Goal: Use online tool/utility: Utilize a website feature to perform a specific function

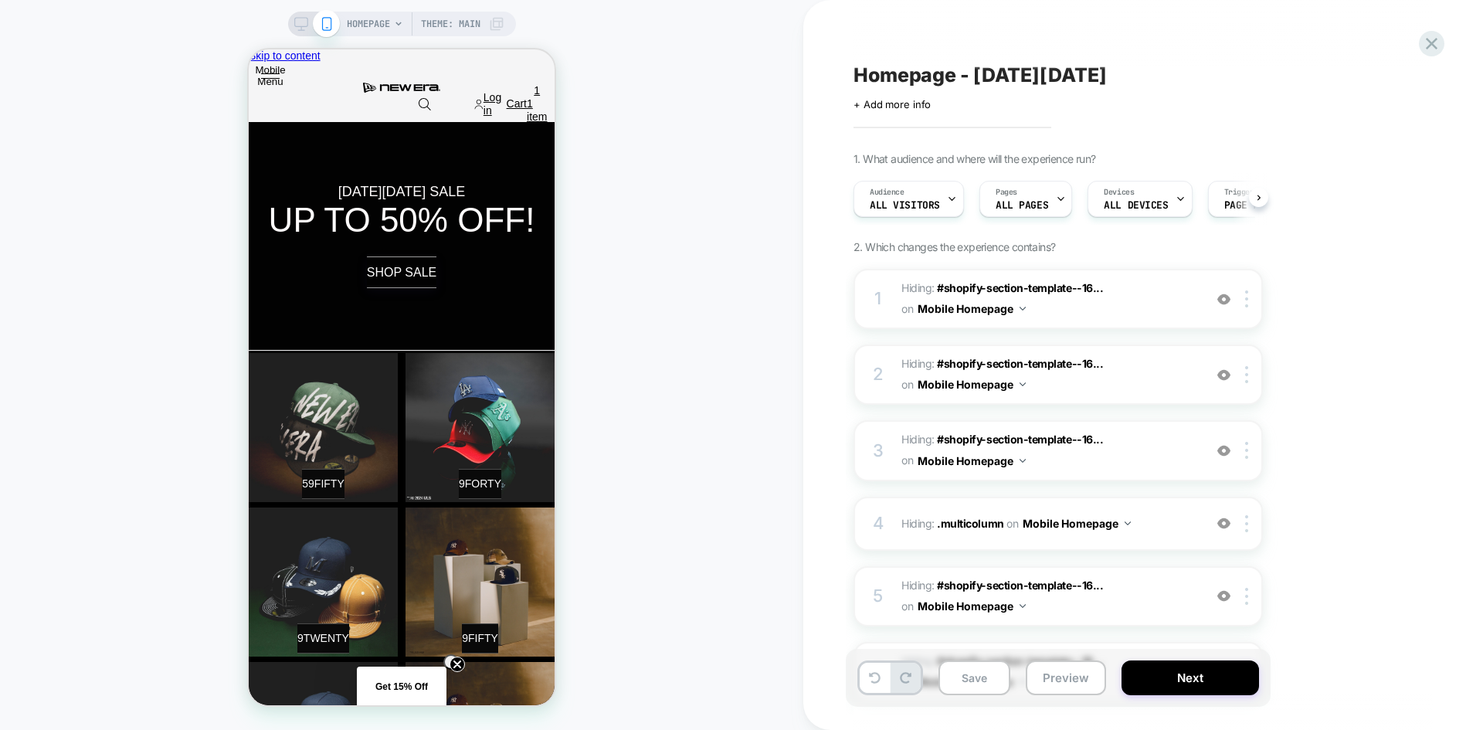
scroll to position [0, 1]
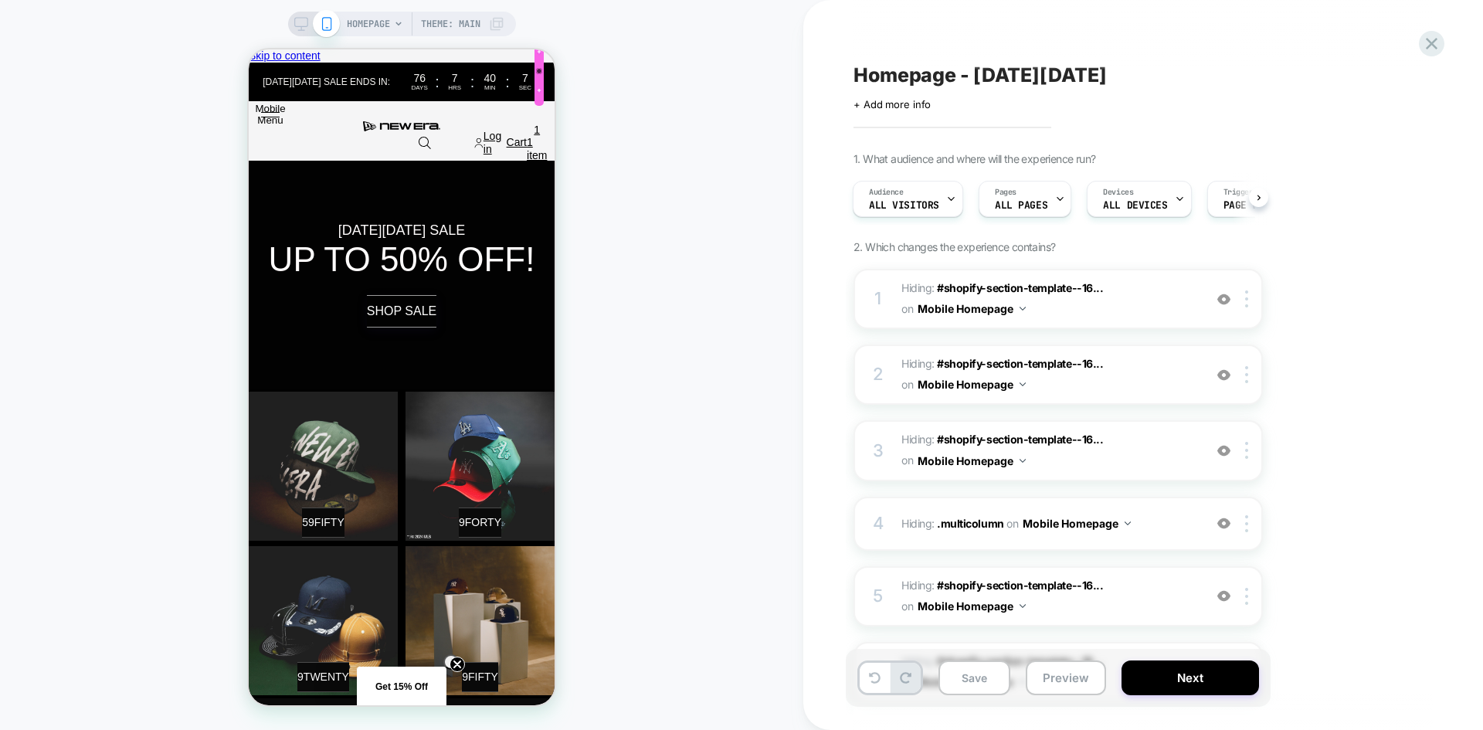
click at [536, 72] on div at bounding box center [539, 71] width 6 height 6
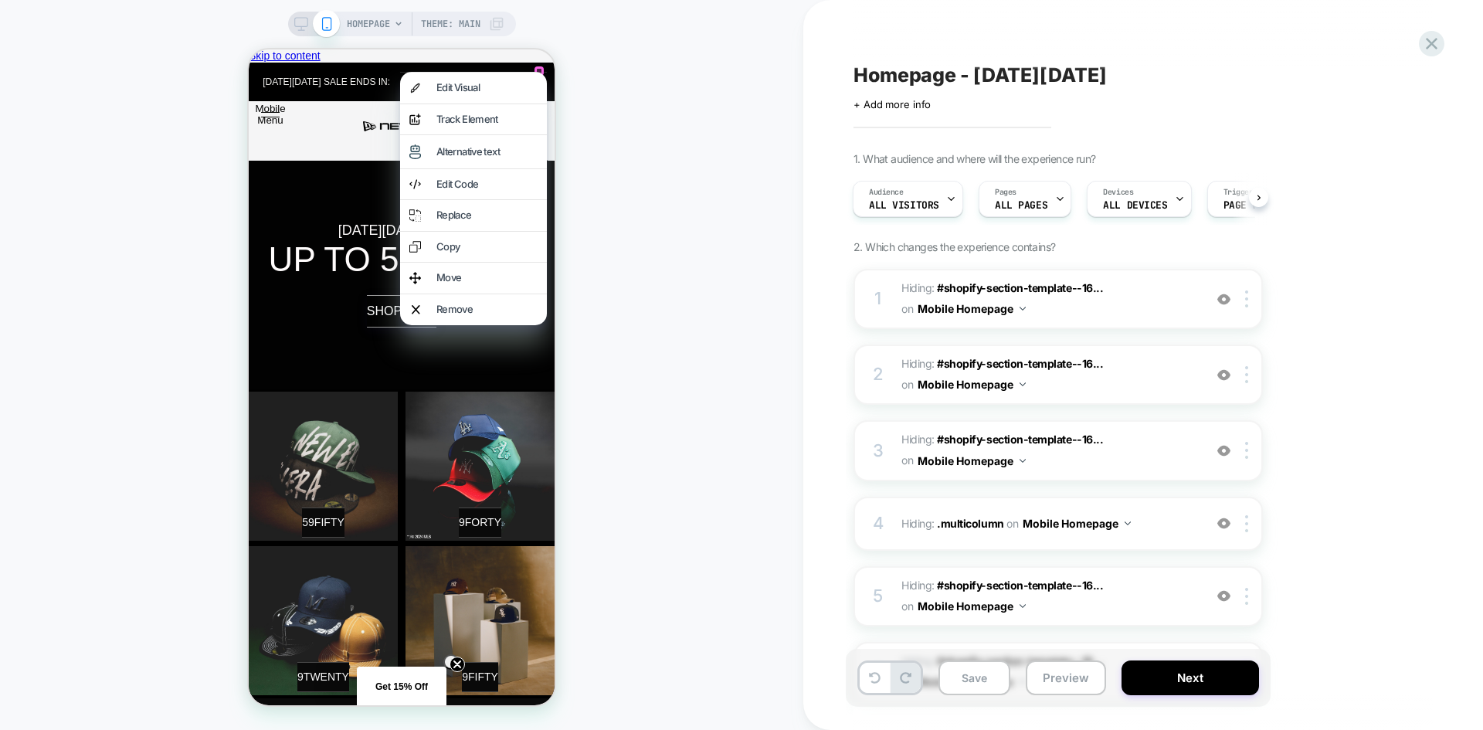
click at [590, 80] on div "HOMEPAGE Theme: MAIN" at bounding box center [401, 364] width 803 height 699
click at [1438, 38] on icon at bounding box center [1431, 43] width 21 height 21
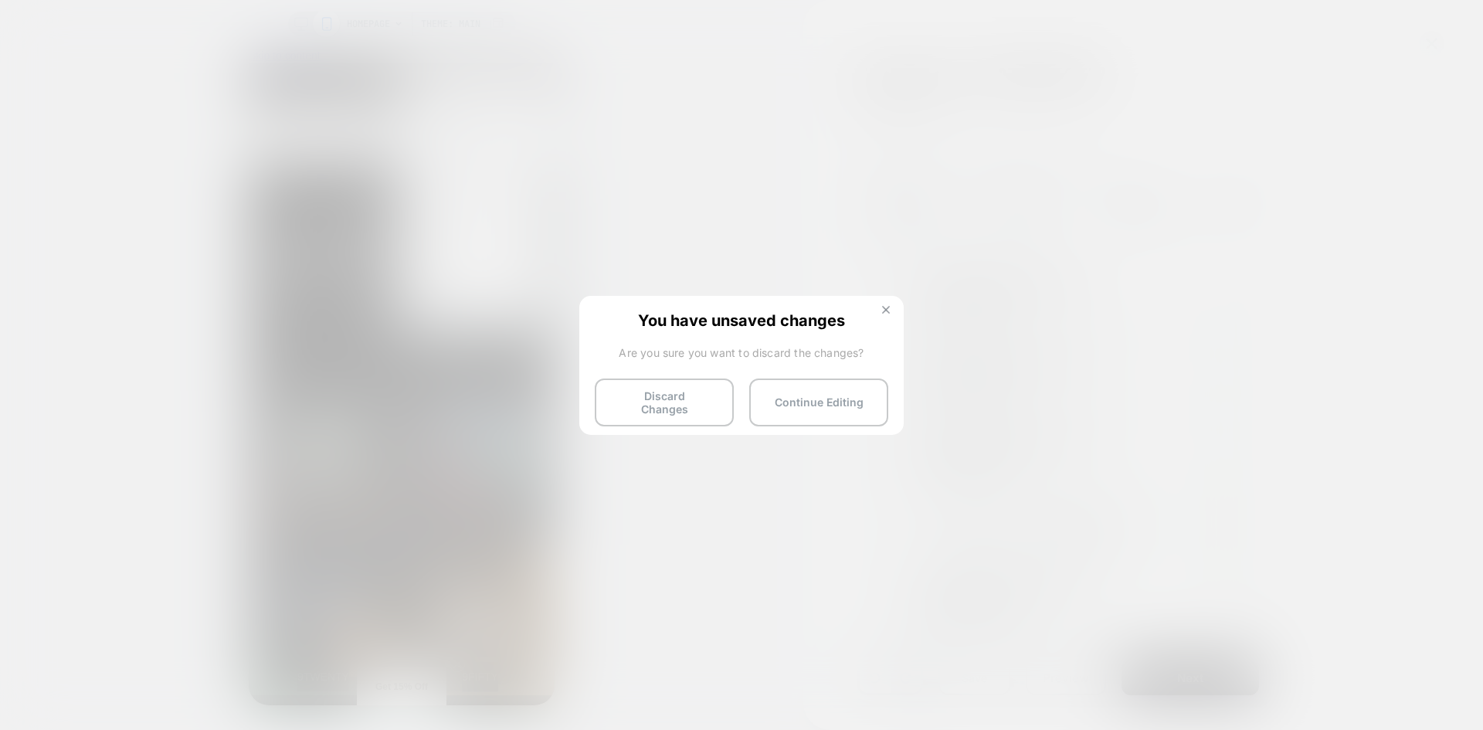
click at [890, 313] on button at bounding box center [885, 311] width 17 height 13
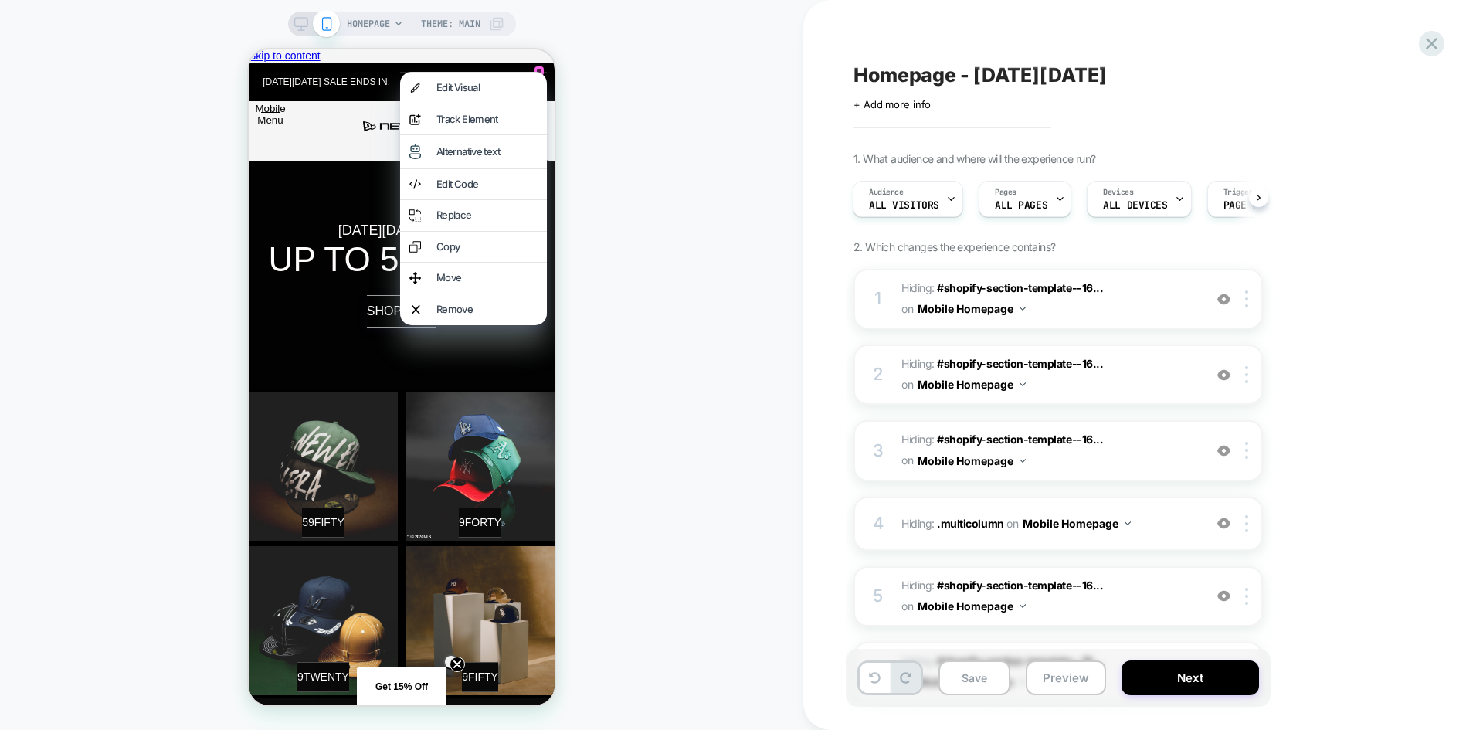
click at [643, 455] on div "HOMEPAGE Theme: MAIN" at bounding box center [401, 364] width 803 height 699
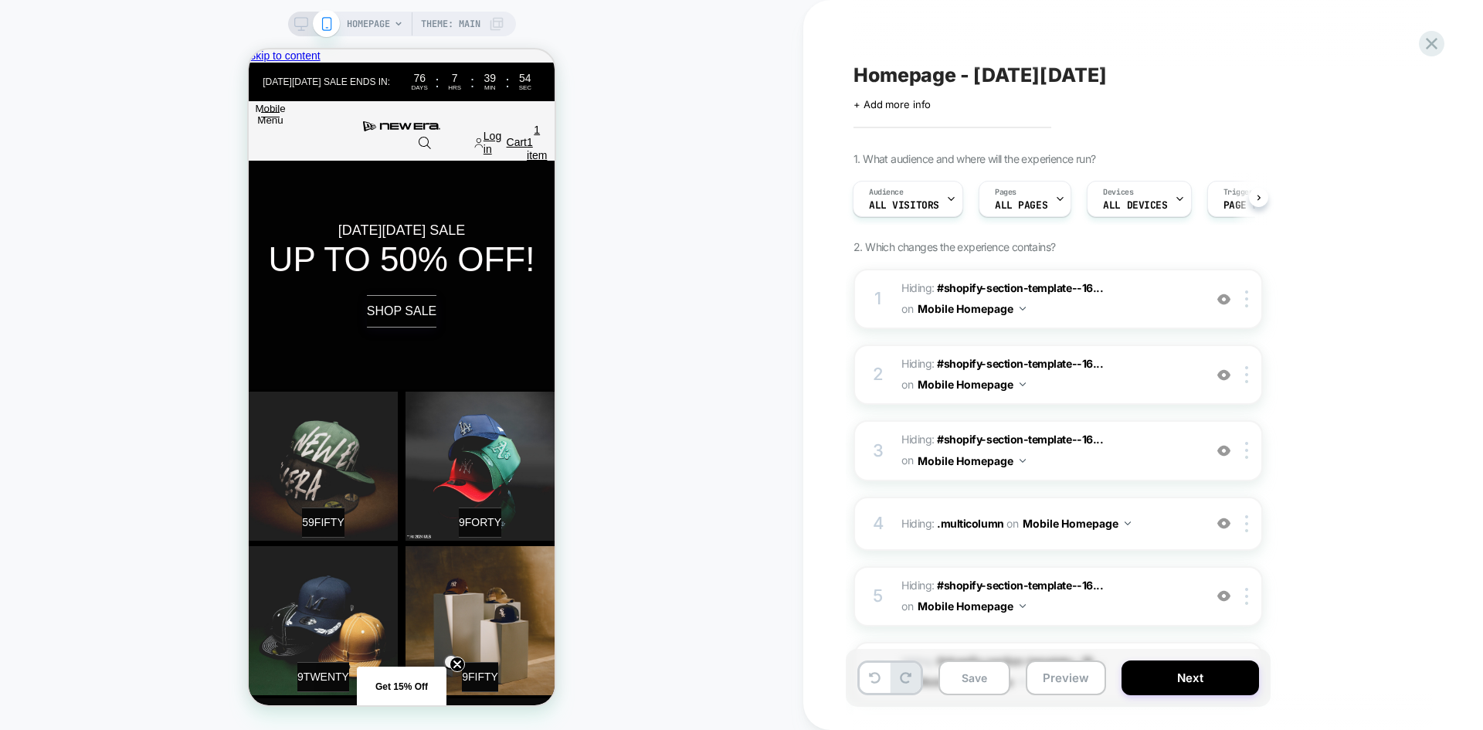
click at [368, 15] on span "HOMEPAGE" at bounding box center [368, 24] width 43 height 25
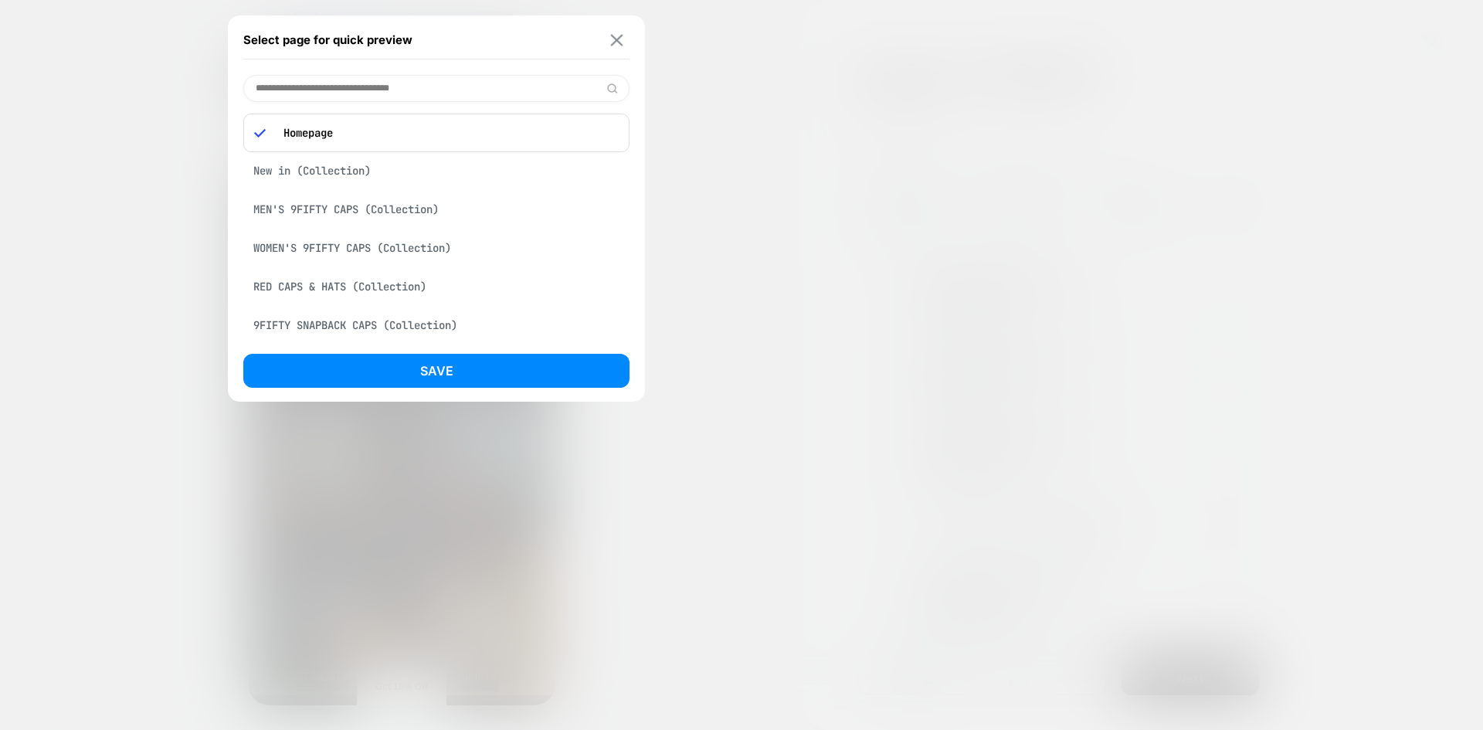
click at [621, 38] on img at bounding box center [617, 40] width 12 height 12
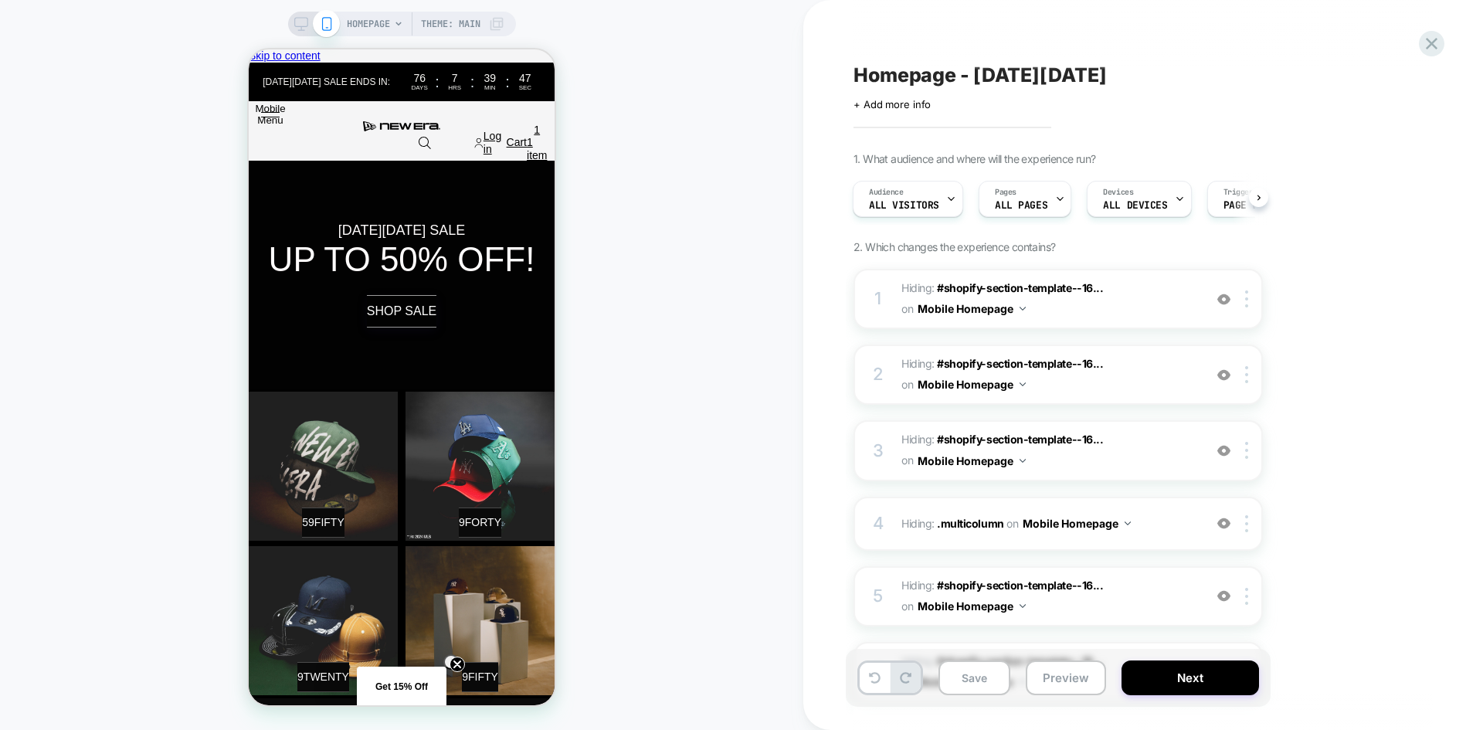
click at [300, 24] on icon at bounding box center [301, 24] width 14 height 14
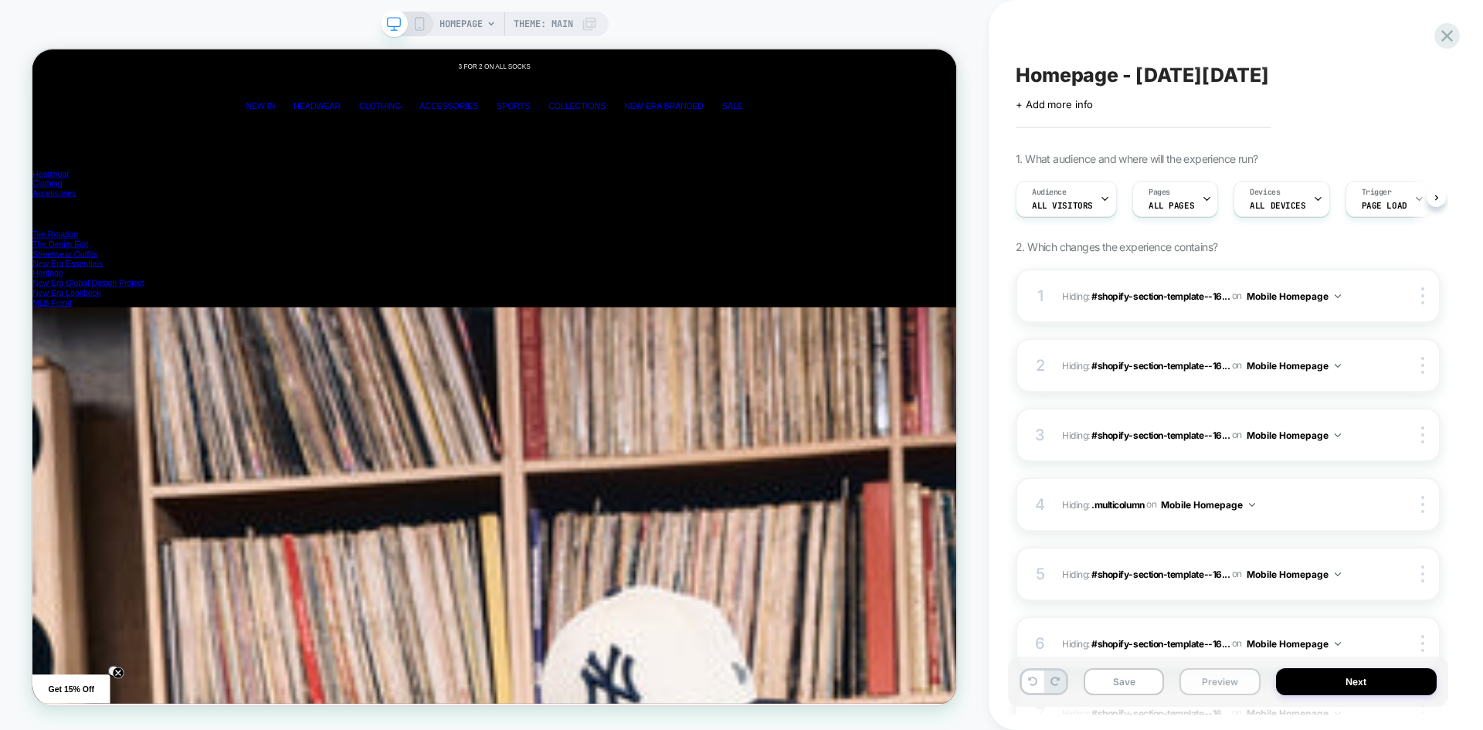
click at [1218, 679] on button "Preview" at bounding box center [1219, 681] width 80 height 27
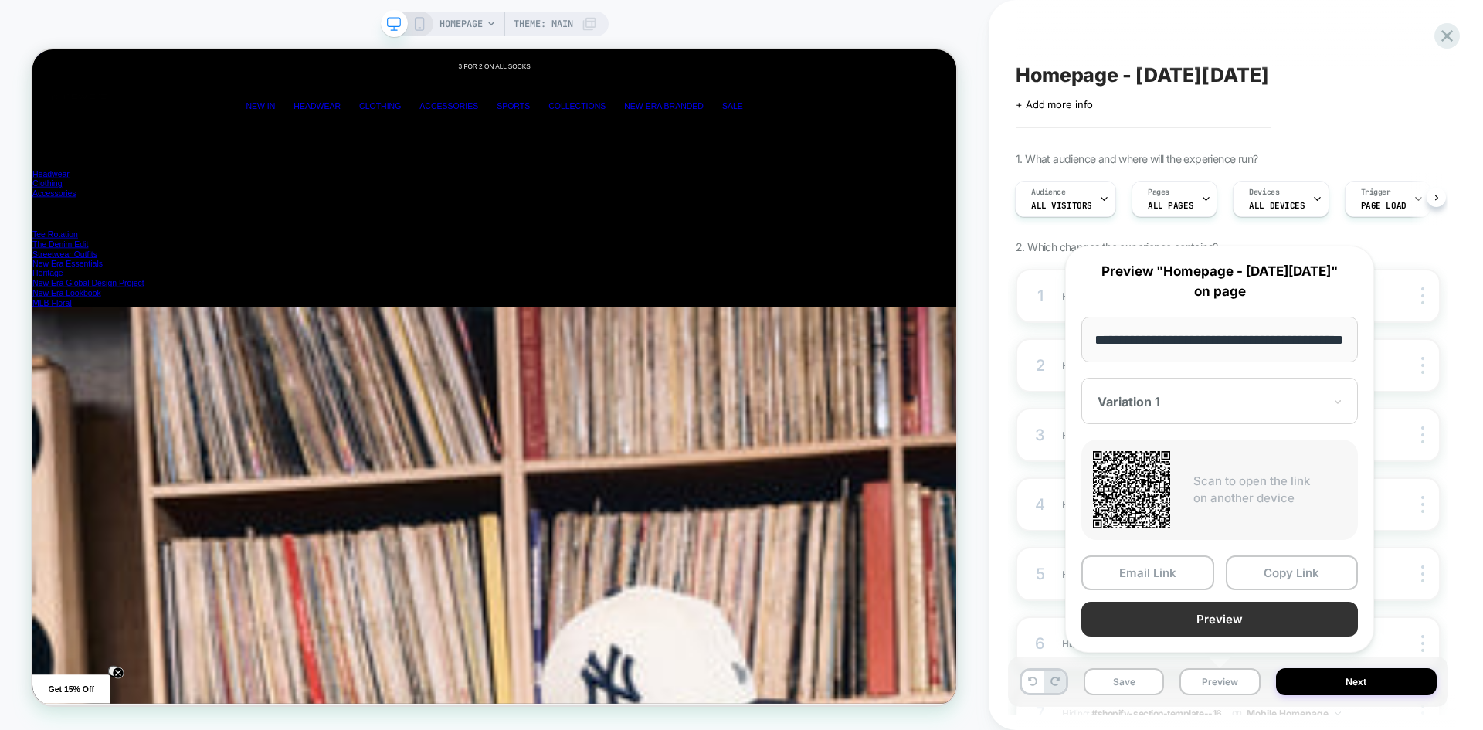
scroll to position [0, 1232]
click at [1230, 616] on button "Preview" at bounding box center [1219, 619] width 276 height 35
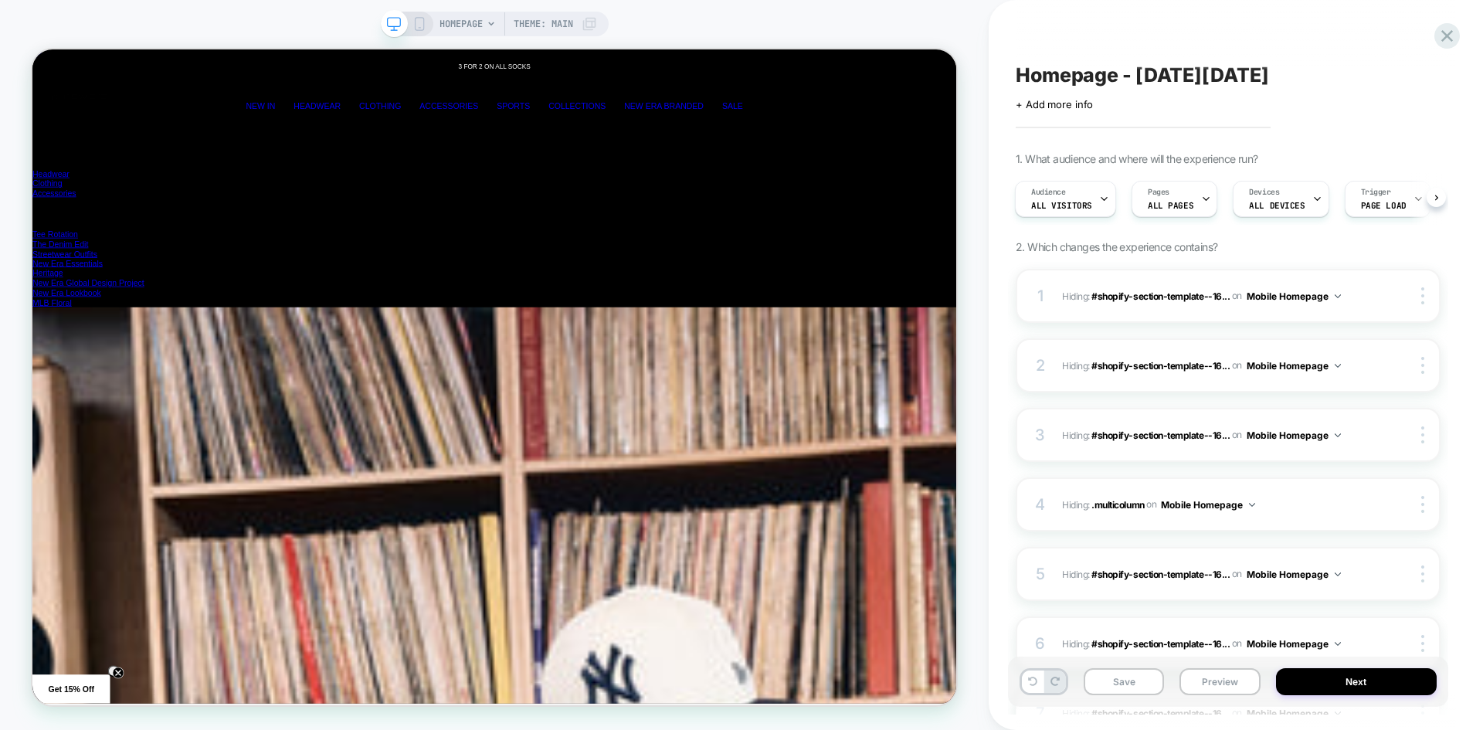
scroll to position [0, 3696]
click at [417, 22] on icon at bounding box center [419, 24] width 14 height 14
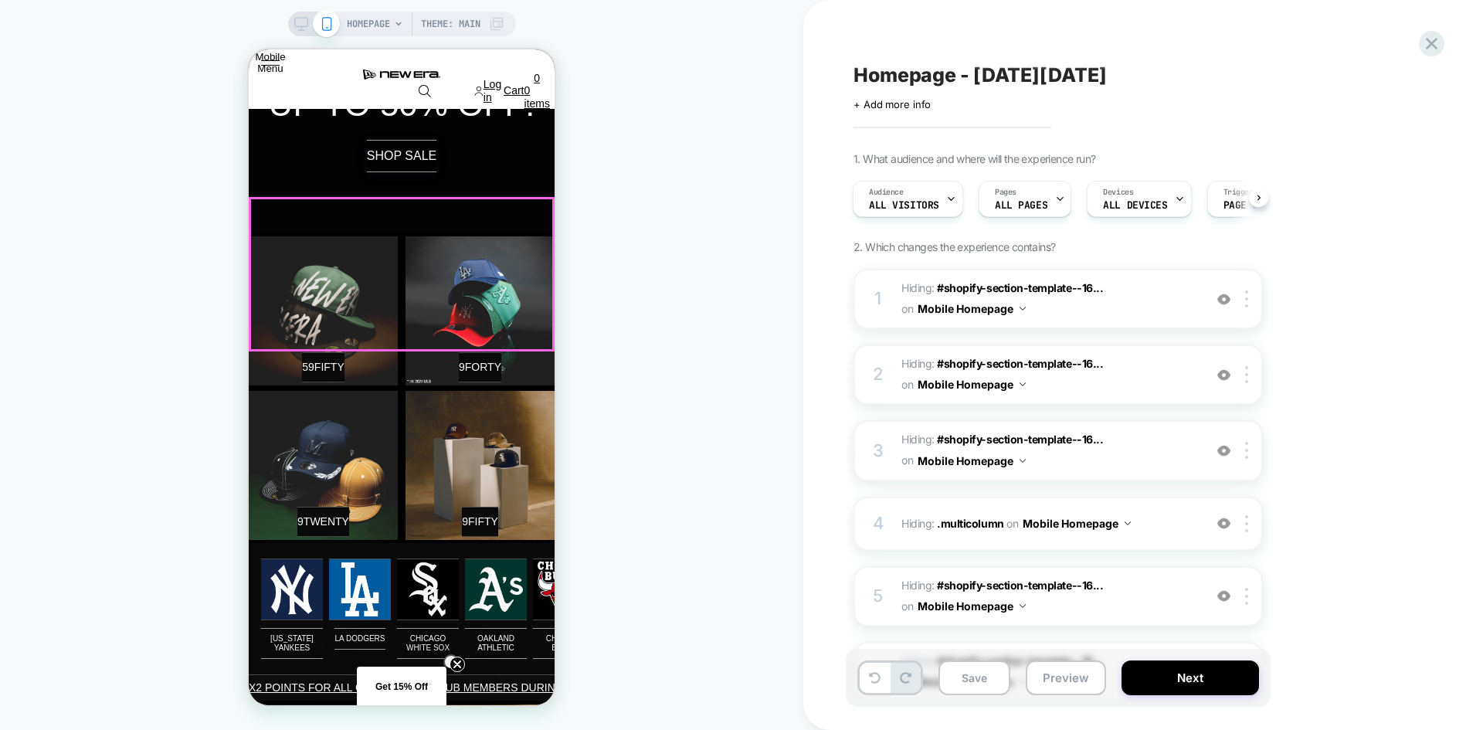
scroll to position [154, 0]
